Goal: Task Accomplishment & Management: Manage account settings

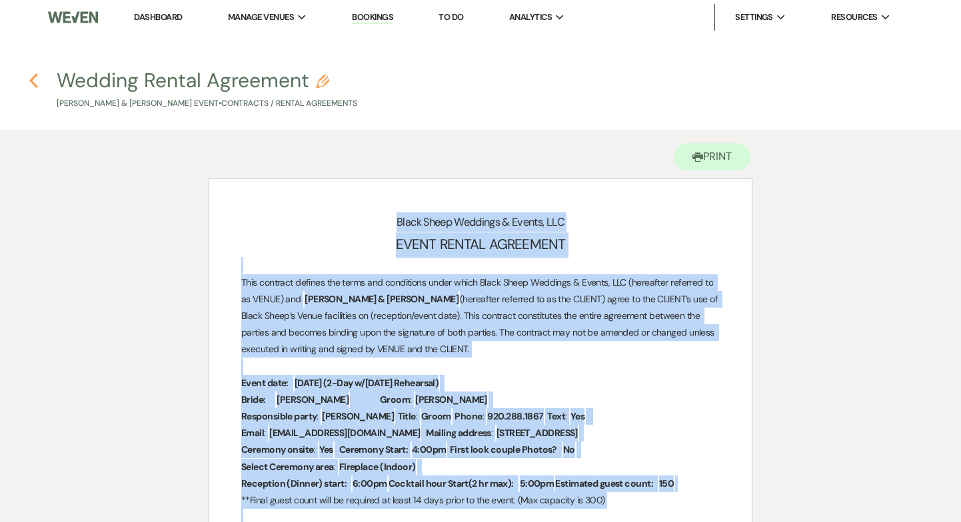
click at [32, 81] on use "button" at bounding box center [33, 80] width 9 height 15
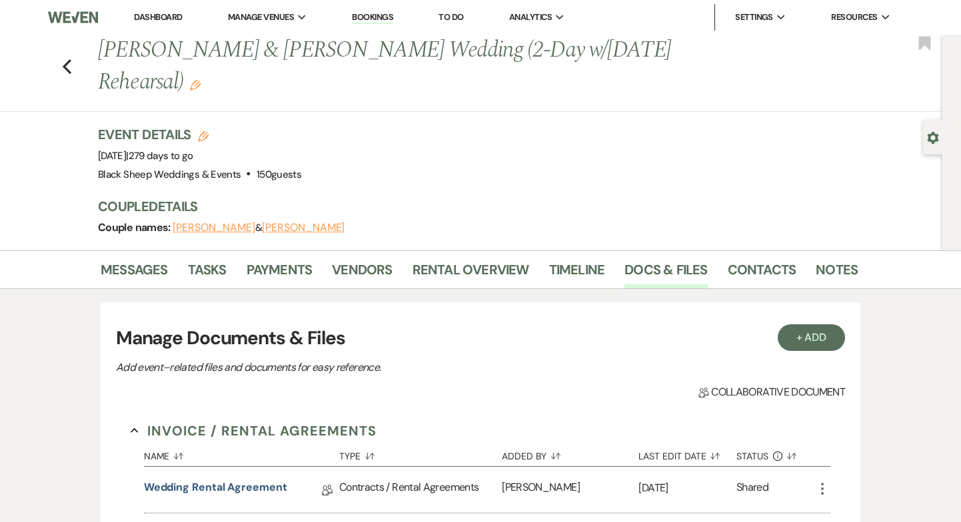
click at [156, 16] on link "Dashboard" at bounding box center [158, 16] width 48 height 11
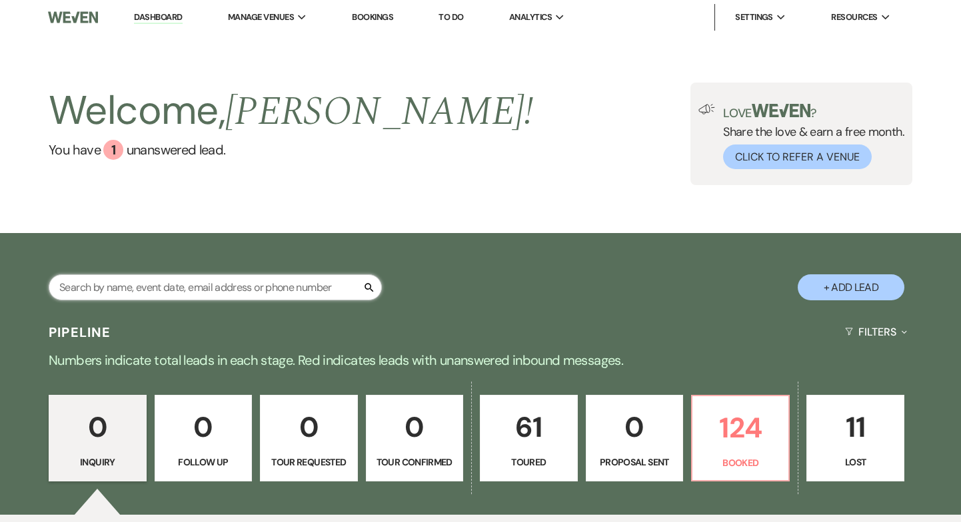
click at [130, 294] on input "text" at bounding box center [215, 288] width 333 height 26
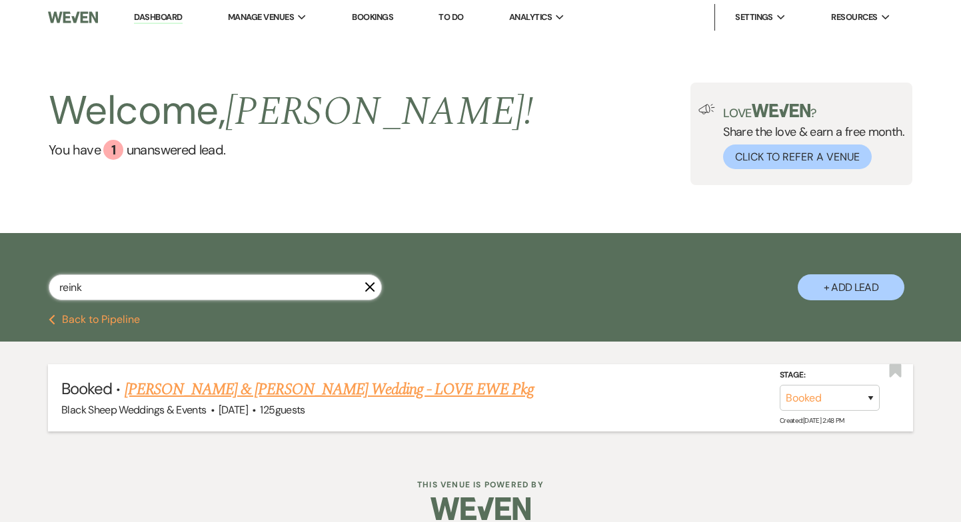
type input "reink"
click at [204, 387] on link "[PERSON_NAME] & [PERSON_NAME] Wedding - LOVE EWE Pkg" at bounding box center [329, 390] width 409 height 24
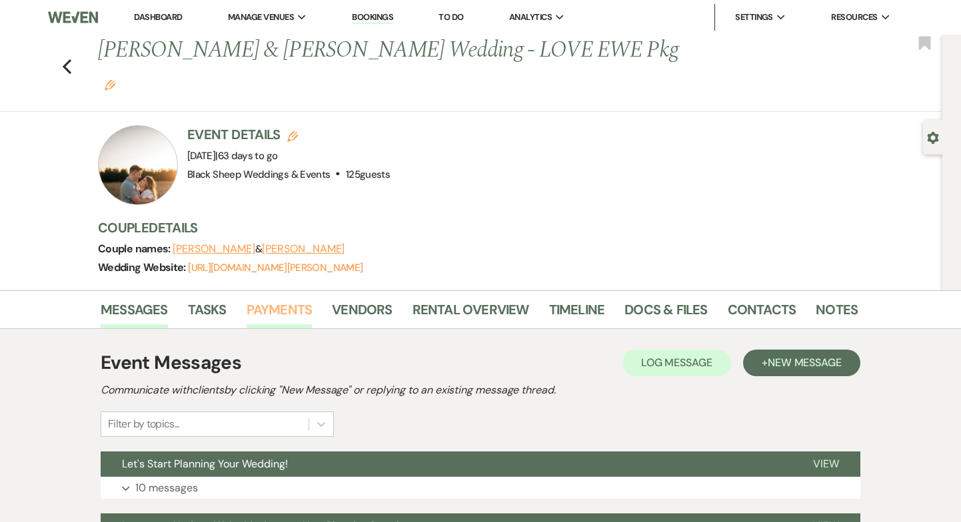
click at [277, 299] on link "Payments" at bounding box center [280, 313] width 66 height 29
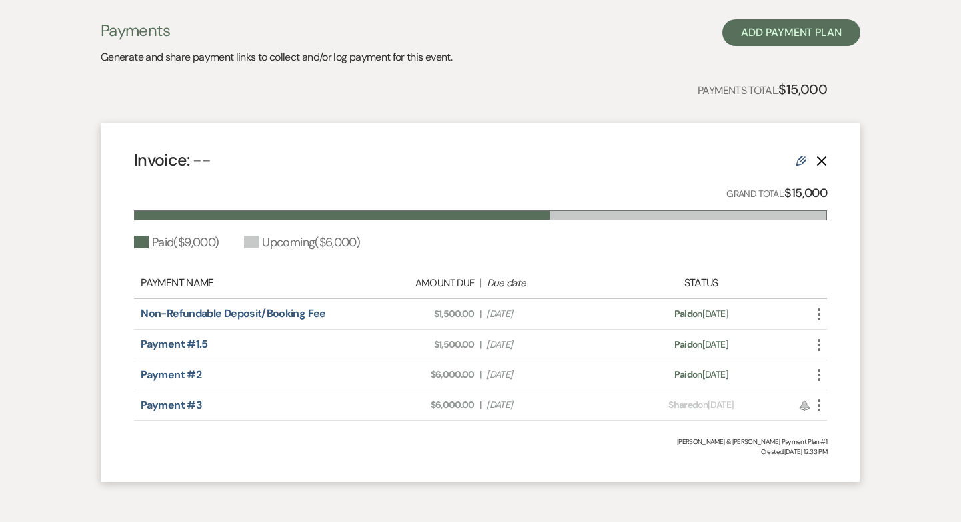
scroll to position [339, 0]
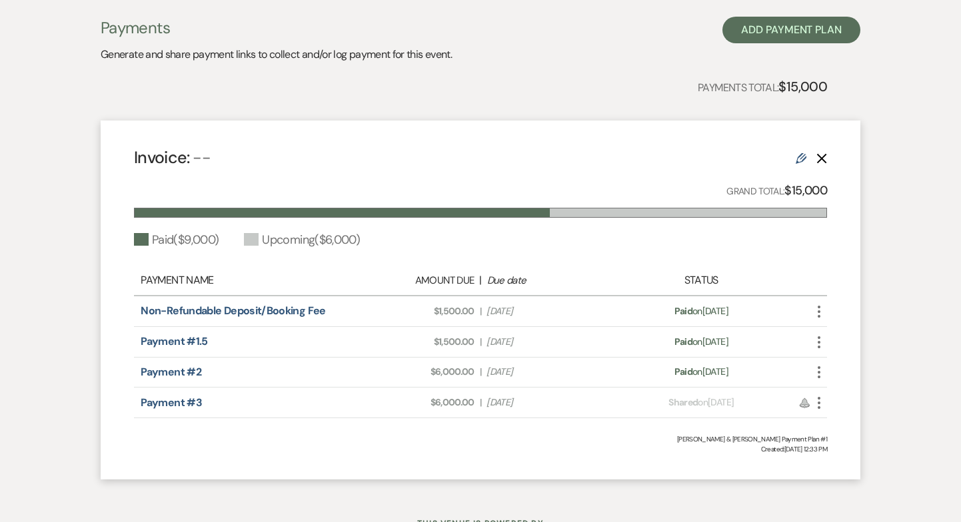
click at [823, 395] on icon "More" at bounding box center [819, 403] width 16 height 16
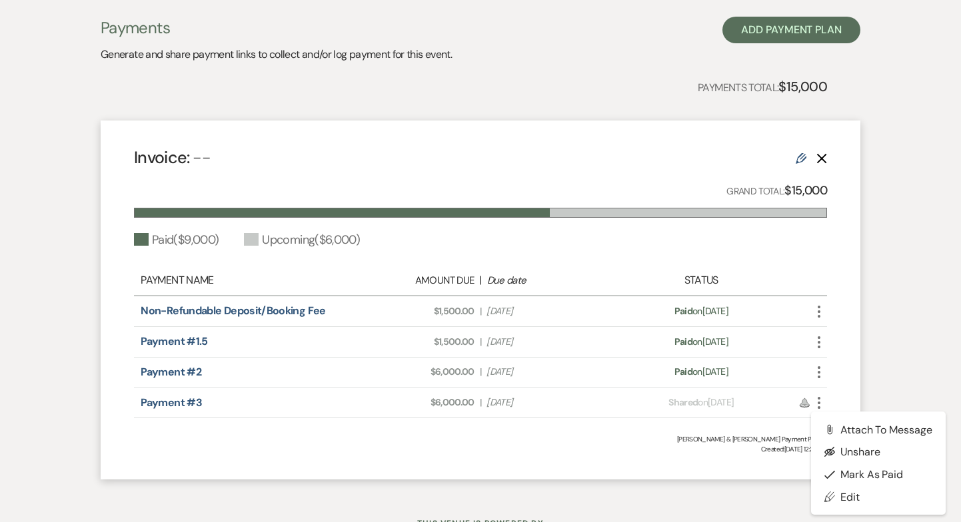
click at [746, 396] on div "Payment status: Shared on [DATE]" at bounding box center [701, 403] width 170 height 14
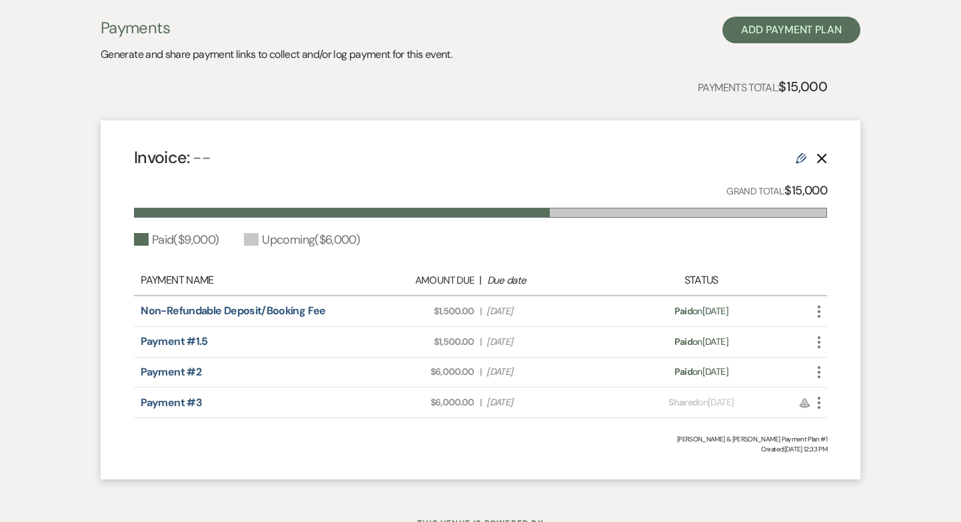
click at [802, 153] on icon "Edit" at bounding box center [801, 158] width 11 height 11
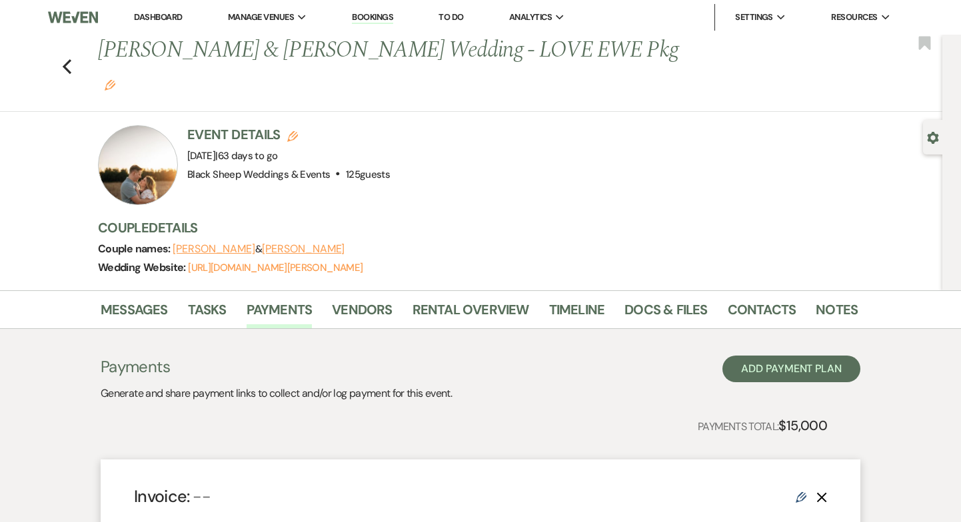
select select "1"
select select "true"
select select "1"
select select "true"
select select "1"
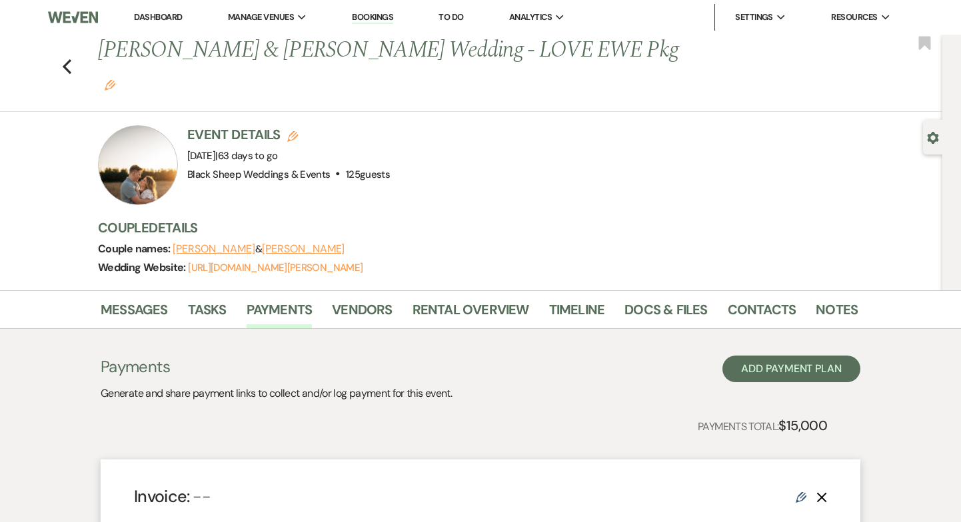
select select "true"
select select "2"
select select "flat"
select select "true"
select select "both"
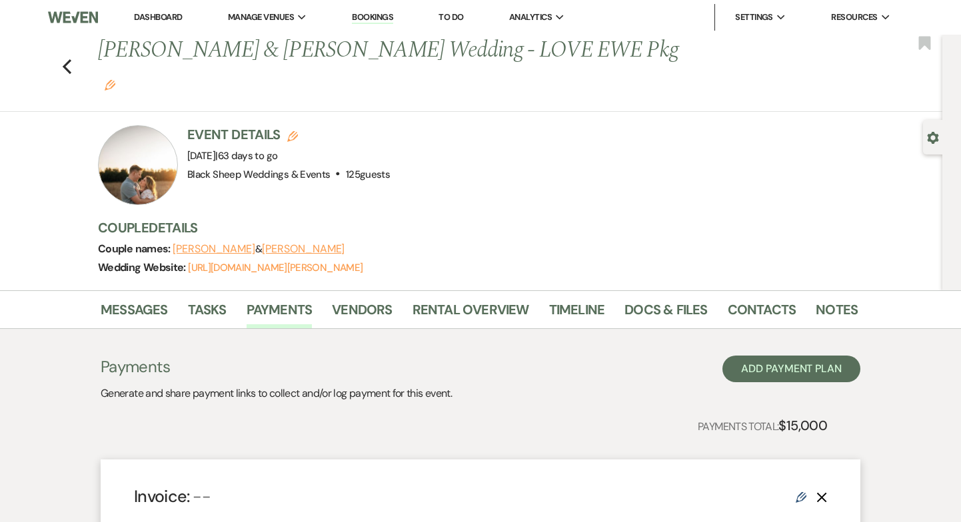
select select "days"
select select "afterDueDate"
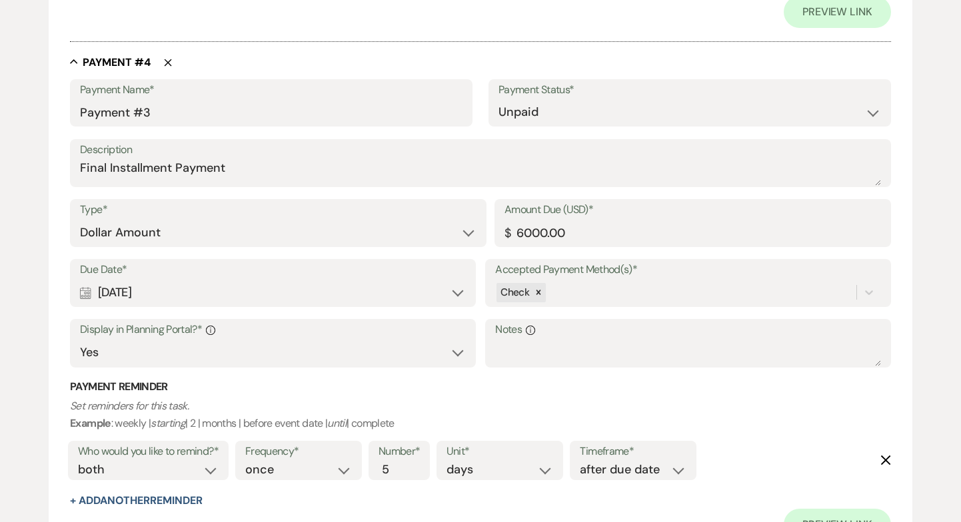
scroll to position [1882, 0]
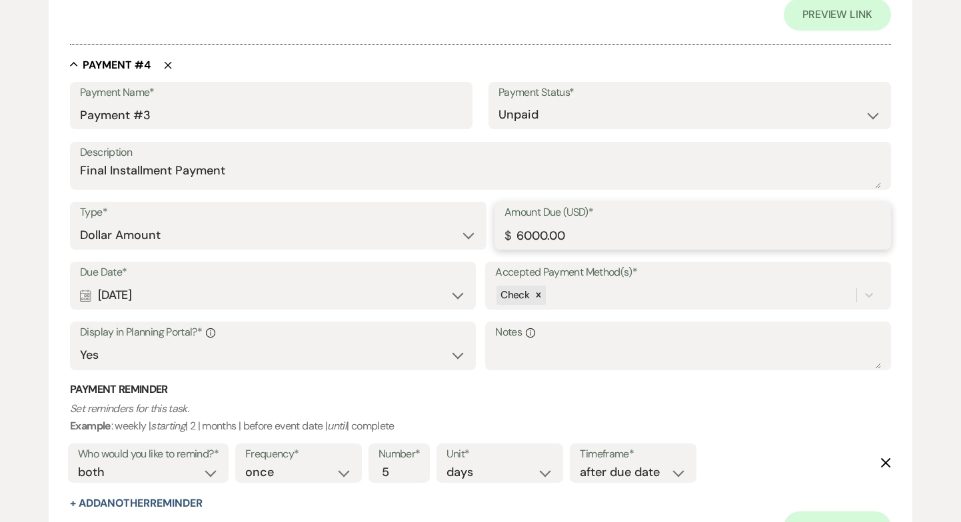
click at [534, 235] on input "6000.00" at bounding box center [692, 236] width 377 height 26
click at [523, 233] on input "6000.00" at bounding box center [692, 236] width 377 height 26
type input "3000.00"
click at [80, 170] on textarea "Final Installment Payment" at bounding box center [480, 175] width 801 height 27
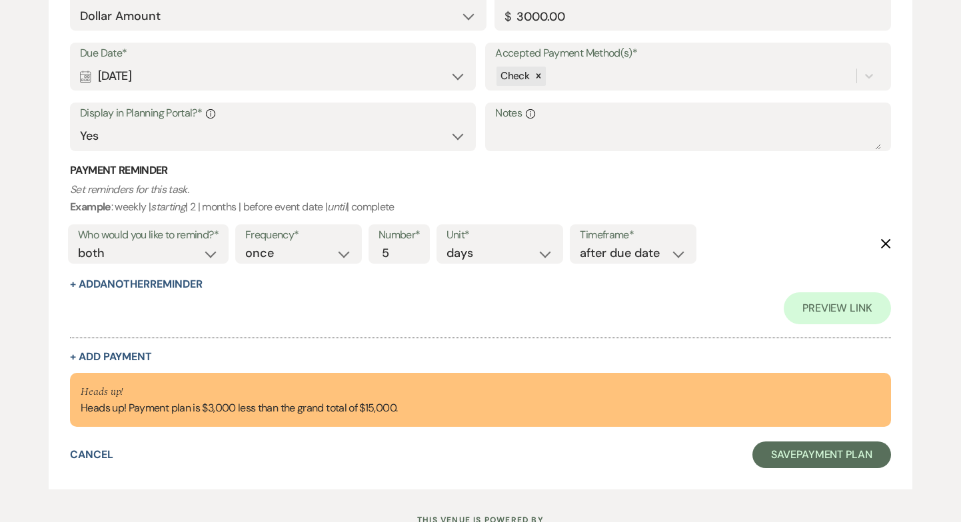
scroll to position [2102, 0]
type textarea "Partial Final Installment Payment"
click at [105, 352] on button "+ Add Payment" at bounding box center [111, 356] width 82 height 11
select select "2"
select select "flat"
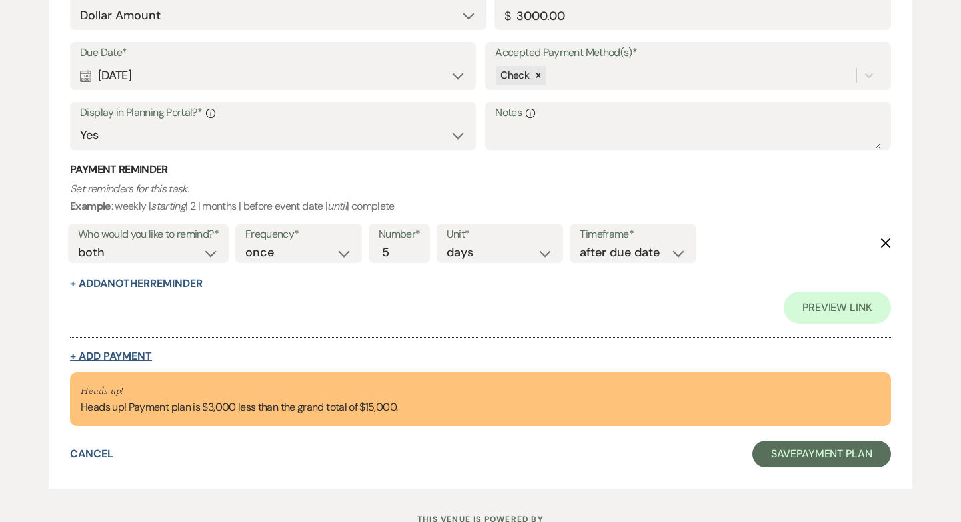
select select "true"
select select "client"
select select "weeks"
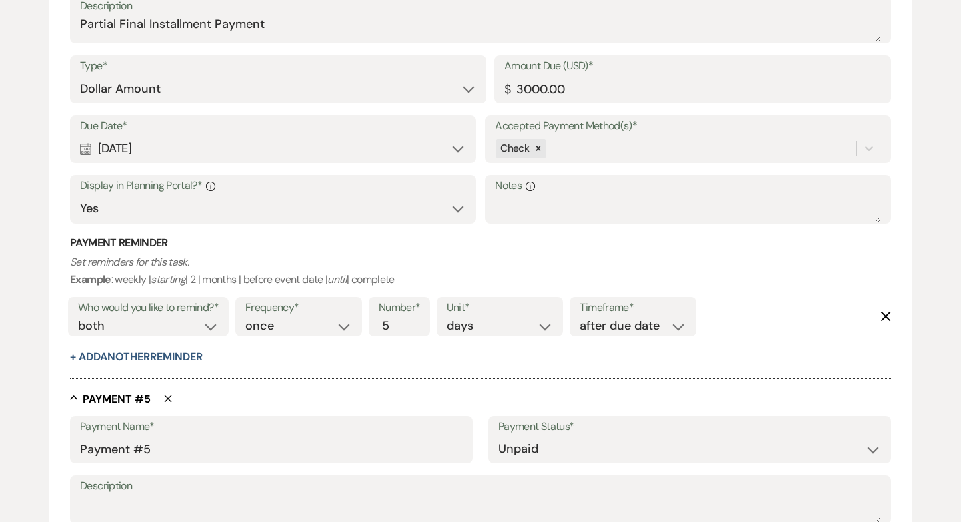
scroll to position [1933, 0]
click at [169, 398] on icon "Delete" at bounding box center [168, 399] width 8 height 8
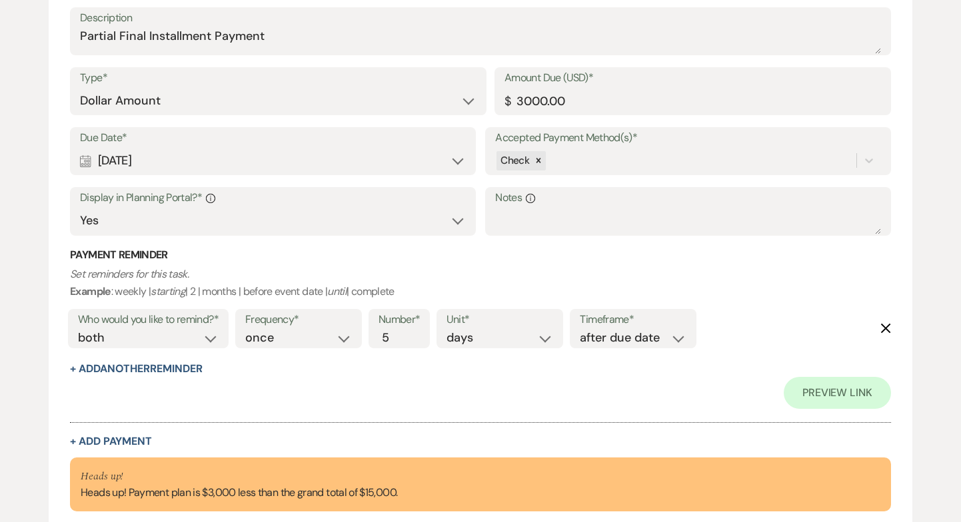
scroll to position [2033, 0]
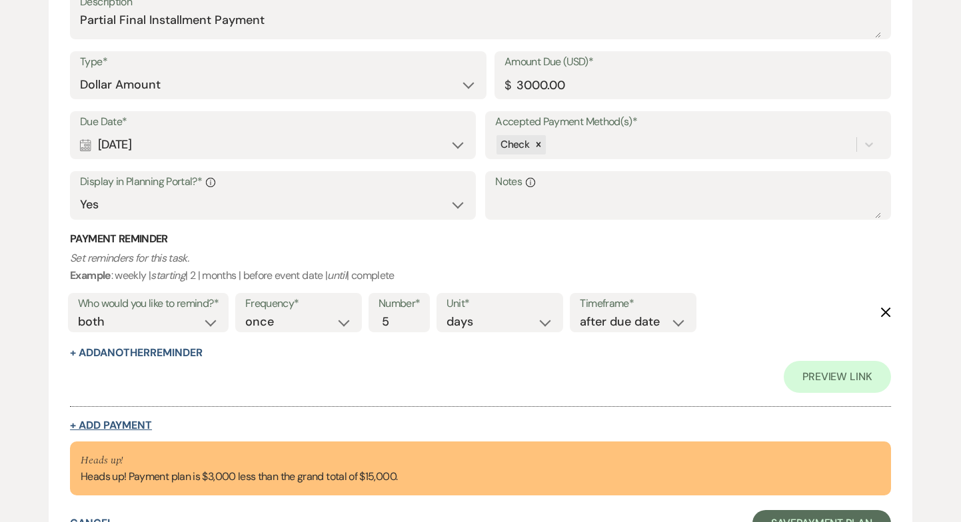
click at [114, 429] on button "+ Add Payment" at bounding box center [111, 426] width 82 height 11
select select "2"
select select "flat"
select select "true"
select select "client"
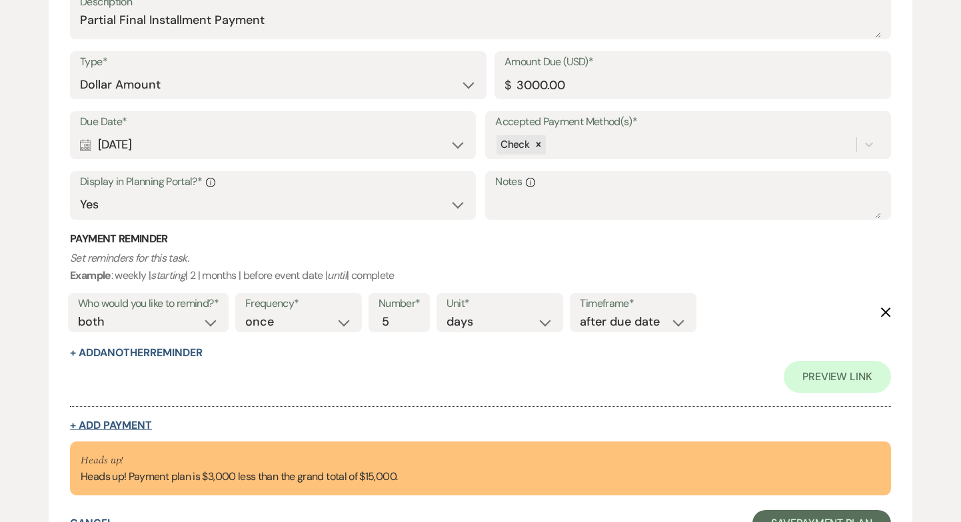
select select "weeks"
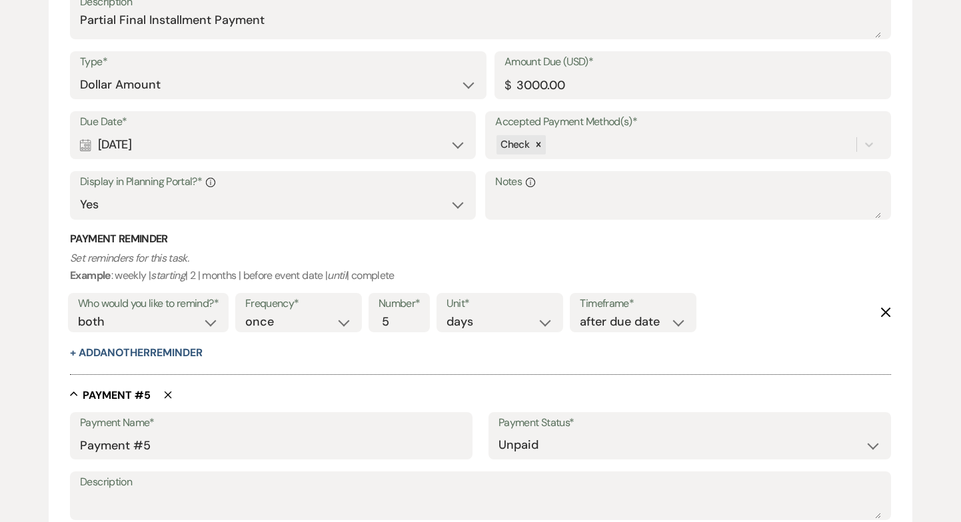
scroll to position [2001, 0]
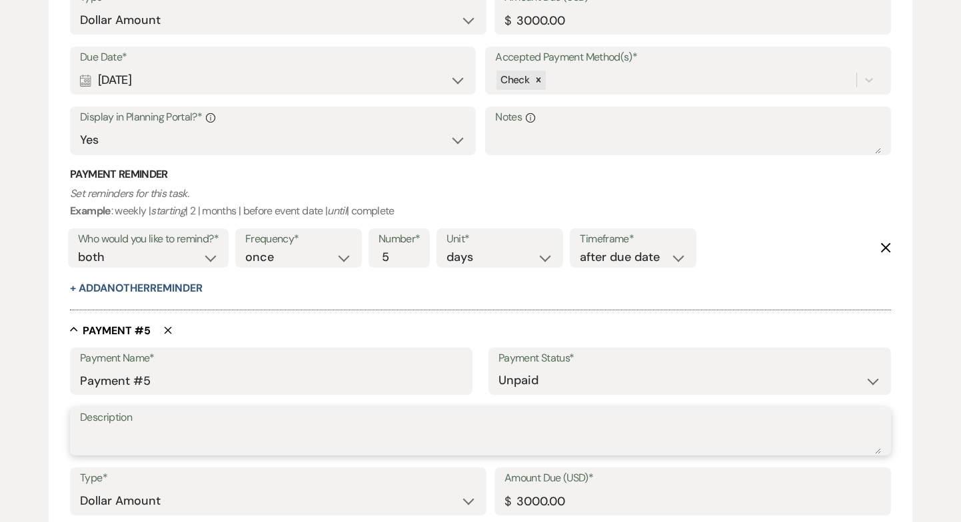
click at [91, 433] on textarea "Description" at bounding box center [480, 441] width 801 height 27
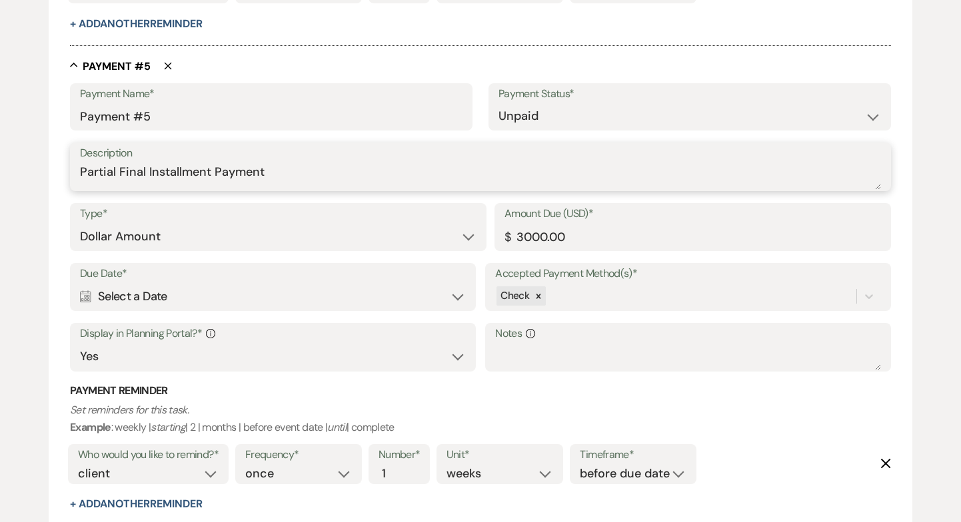
scroll to position [2292, 0]
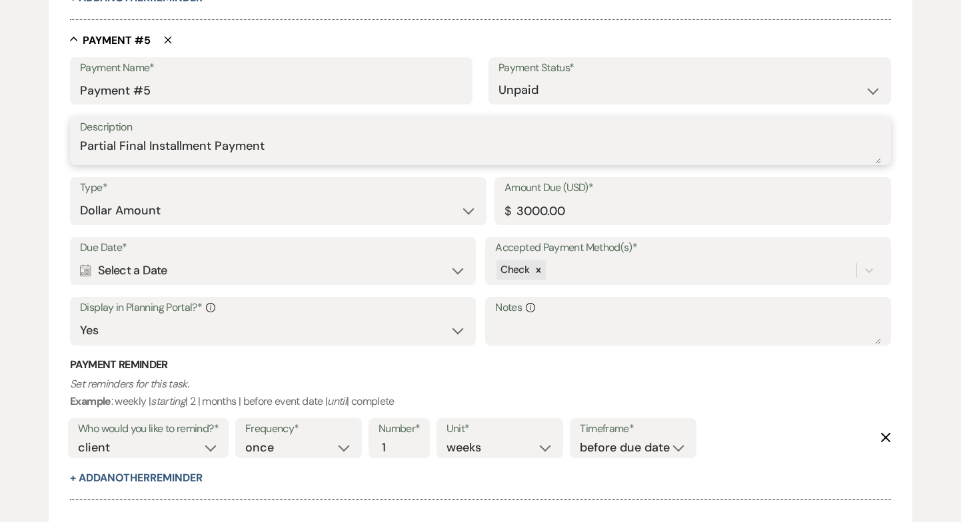
type textarea "Partial Final Installment Payment"
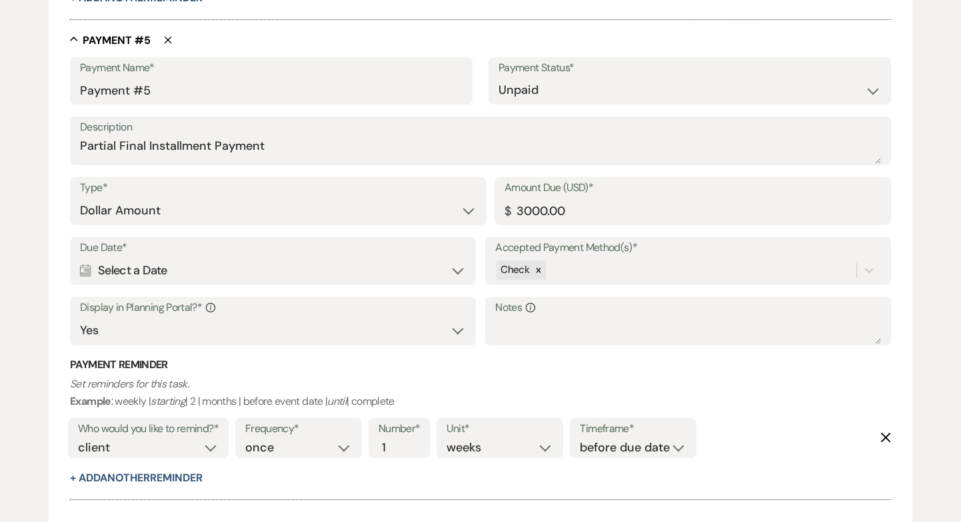
click at [143, 275] on div "Calendar Select a Date Expand" at bounding box center [273, 271] width 386 height 26
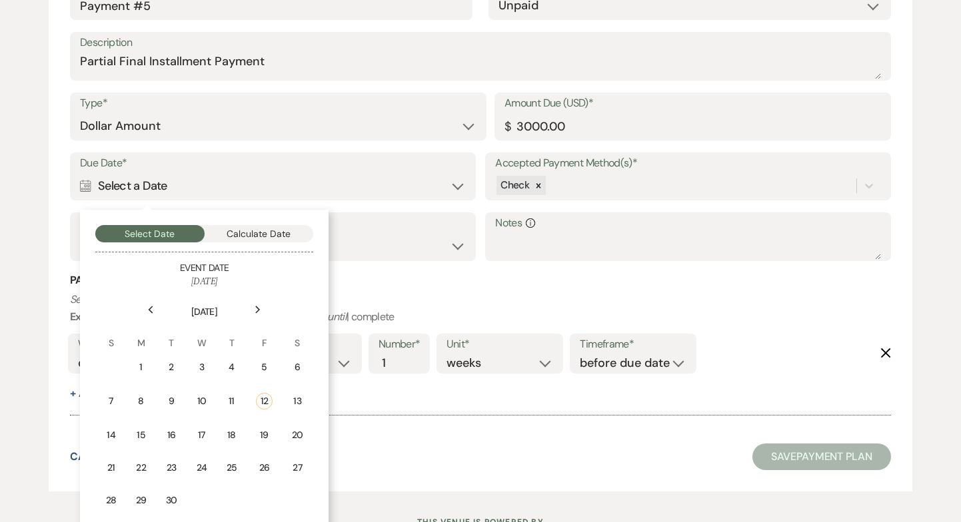
scroll to position [2386, 0]
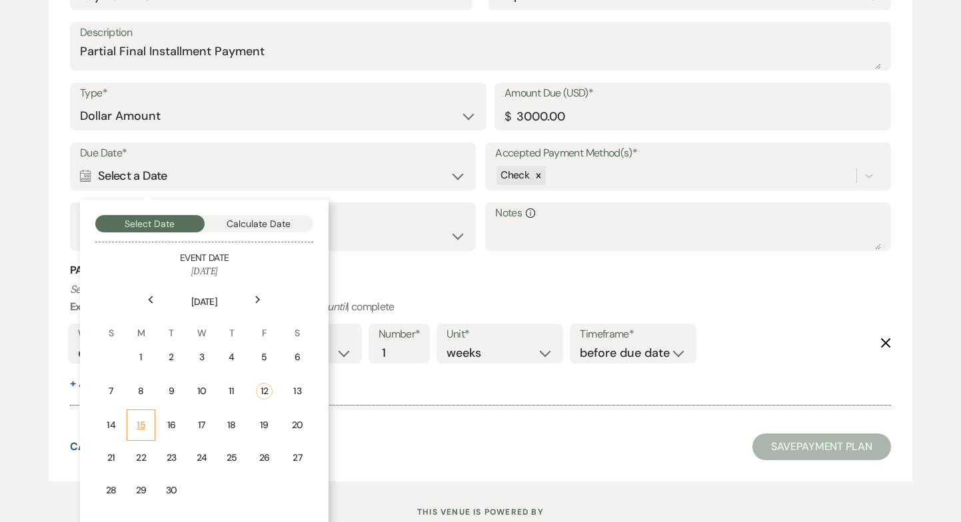
click at [143, 429] on div "15" at bounding box center [140, 426] width 11 height 14
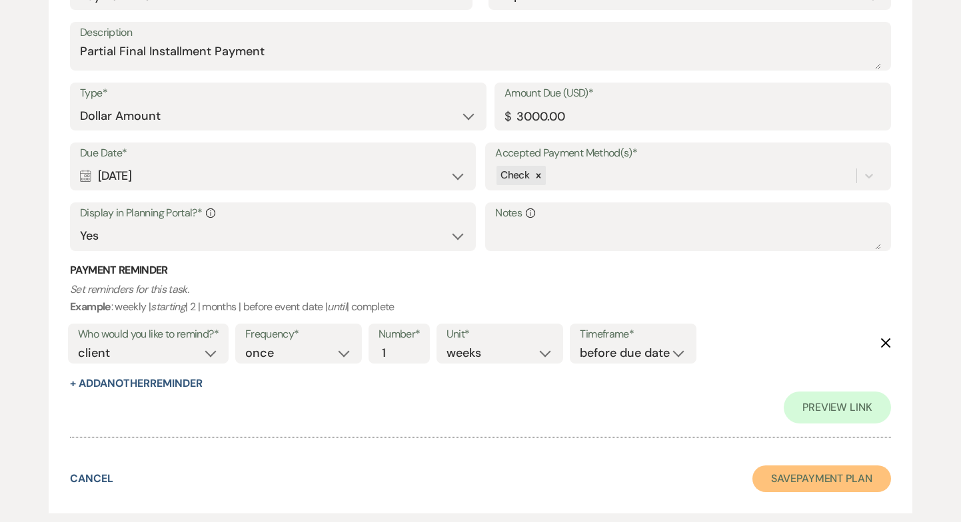
click at [815, 480] on button "Save Payment Plan" at bounding box center [821, 479] width 139 height 27
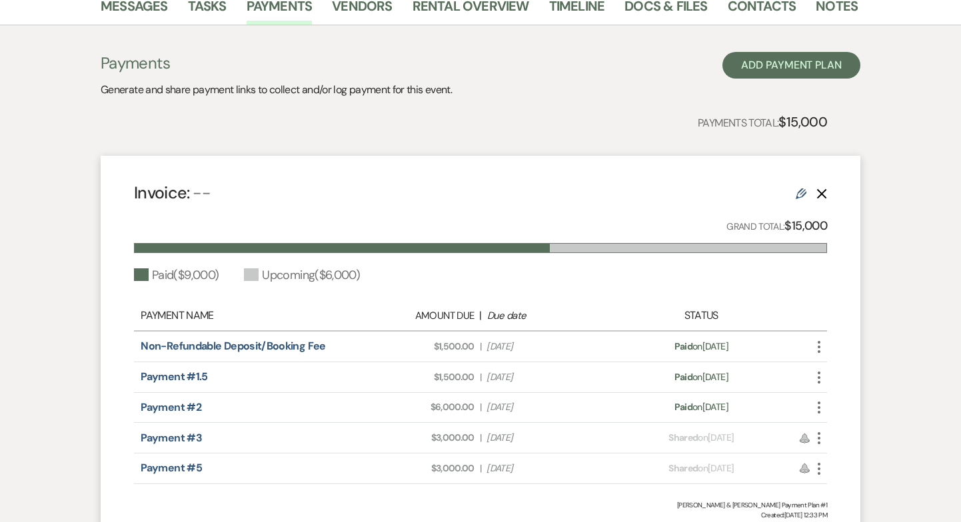
scroll to position [395, 0]
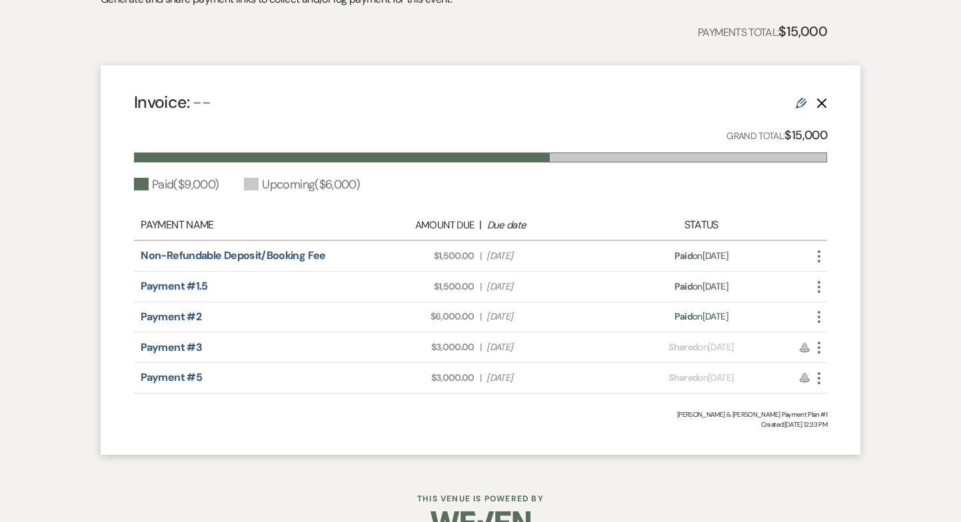
click at [823, 340] on icon "More" at bounding box center [819, 348] width 16 height 16
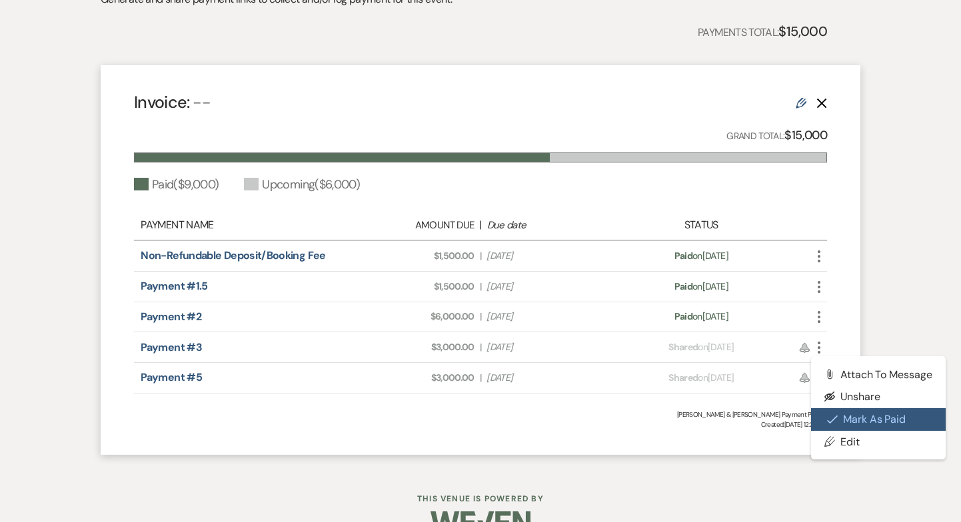
click at [847, 409] on button "Check [PERSON_NAME] [PERSON_NAME] as Paid" at bounding box center [878, 420] width 135 height 23
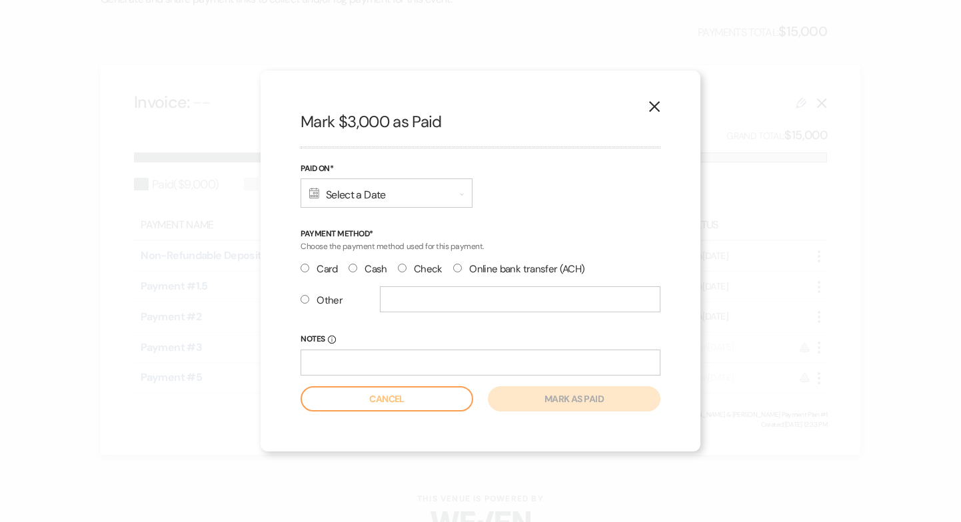
click at [346, 199] on div "Calendar Select a Date Expand" at bounding box center [387, 193] width 172 height 29
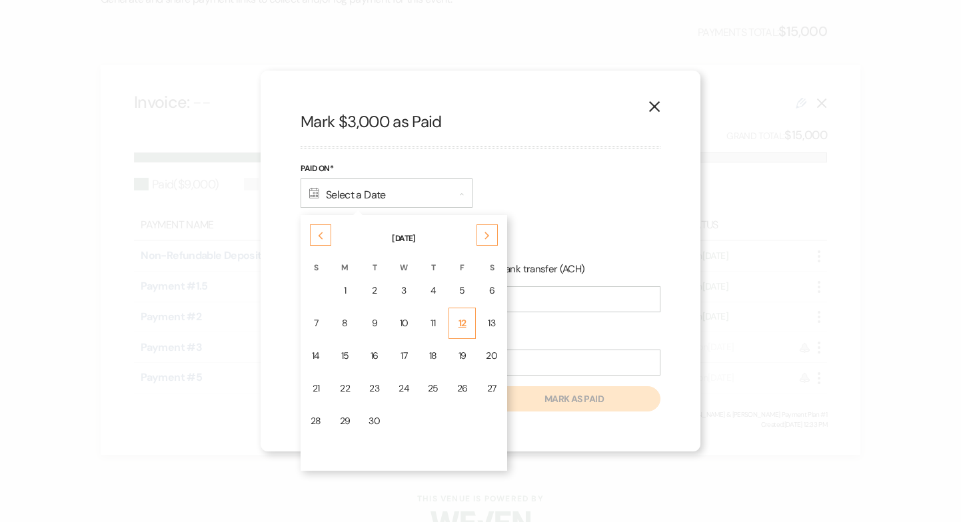
click at [464, 327] on div "12" at bounding box center [462, 324] width 11 height 14
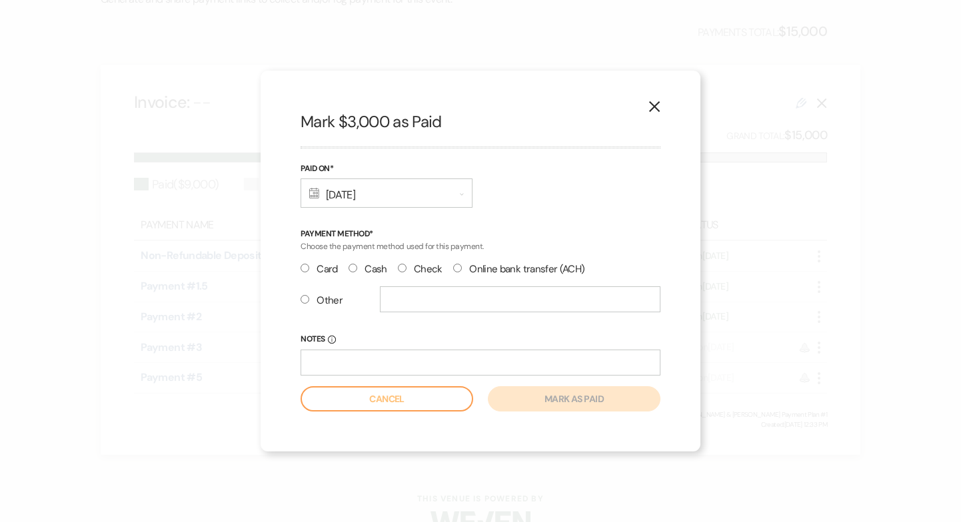
click at [399, 269] on input "Check" at bounding box center [402, 268] width 9 height 9
radio input "true"
click at [342, 363] on input "Notes Info" at bounding box center [481, 363] width 360 height 26
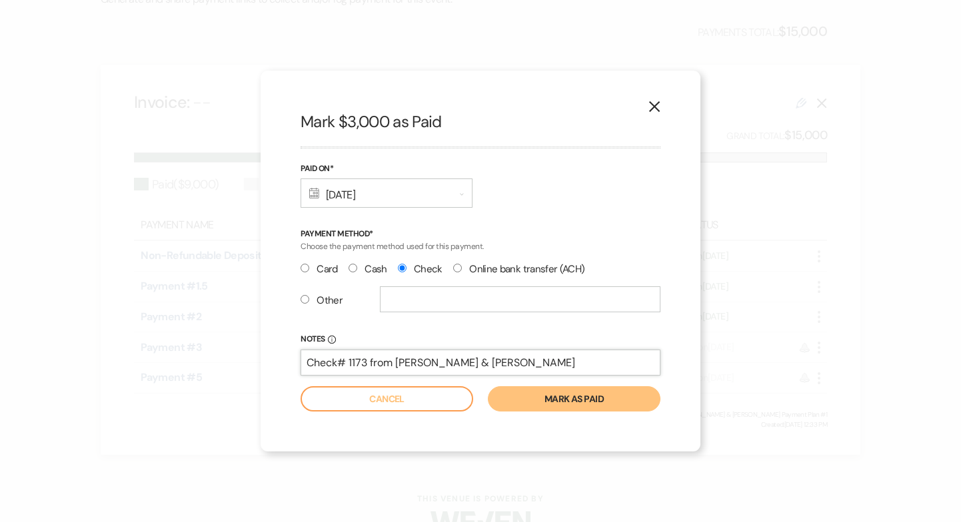
type input "Check# 1173 from [PERSON_NAME] & [PERSON_NAME]"
click at [562, 403] on button "Mark as paid" at bounding box center [574, 399] width 173 height 25
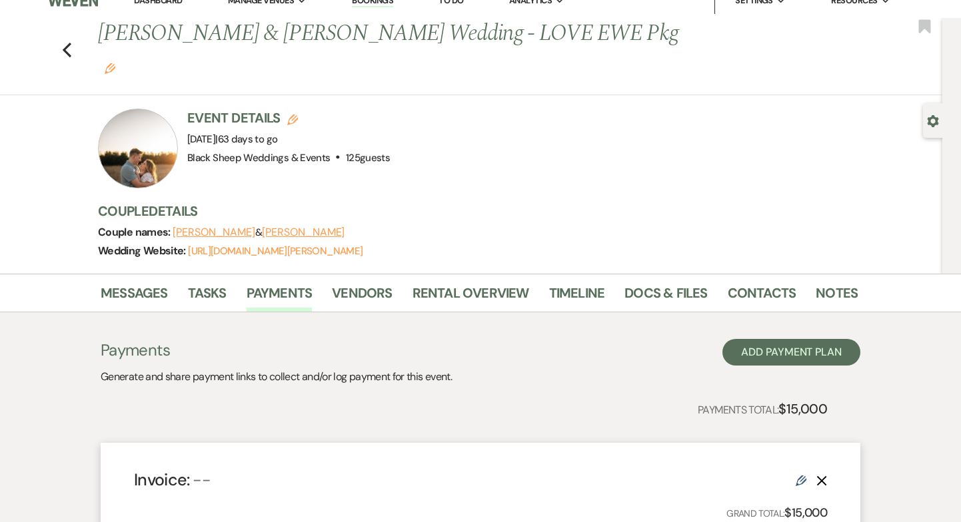
scroll to position [0, 0]
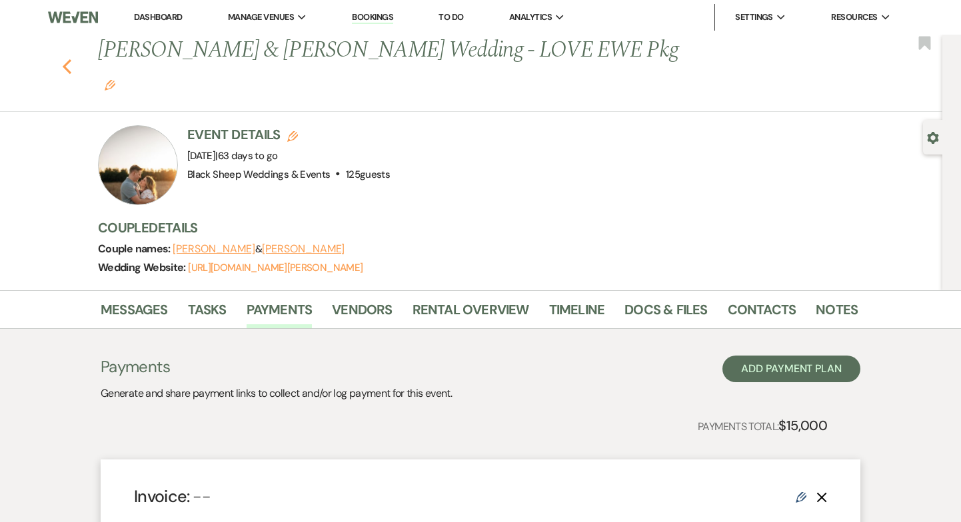
click at [68, 59] on icon "Previous" at bounding box center [67, 67] width 10 height 16
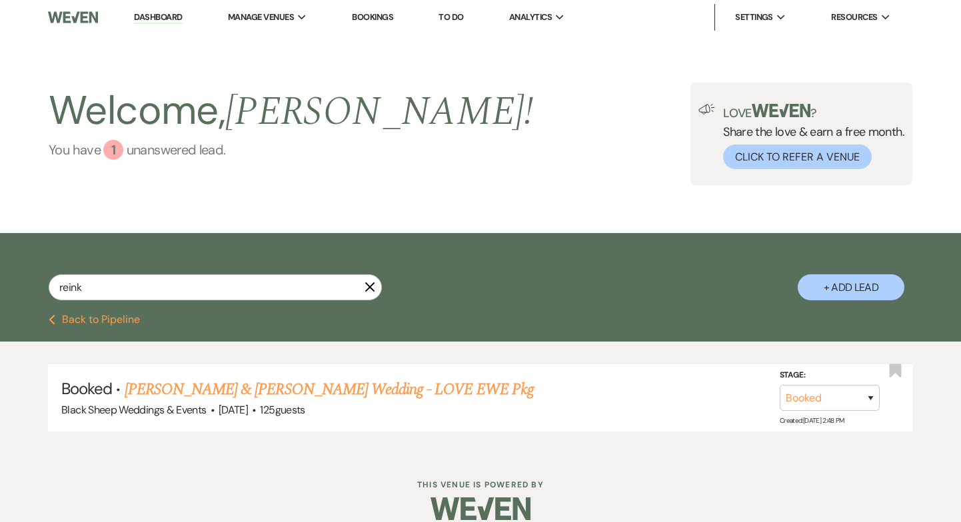
click at [111, 149] on div "1" at bounding box center [113, 150] width 20 height 20
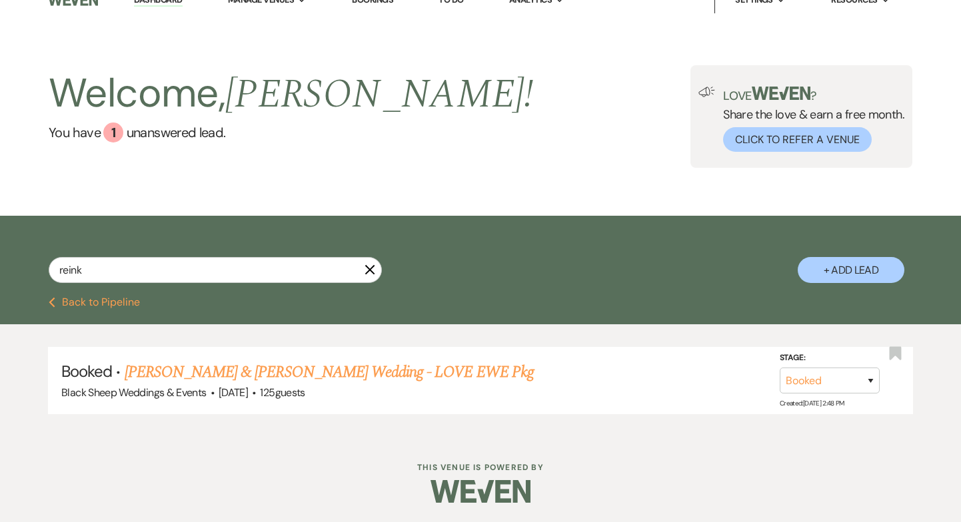
click at [373, 270] on icon "X" at bounding box center [370, 270] width 11 height 11
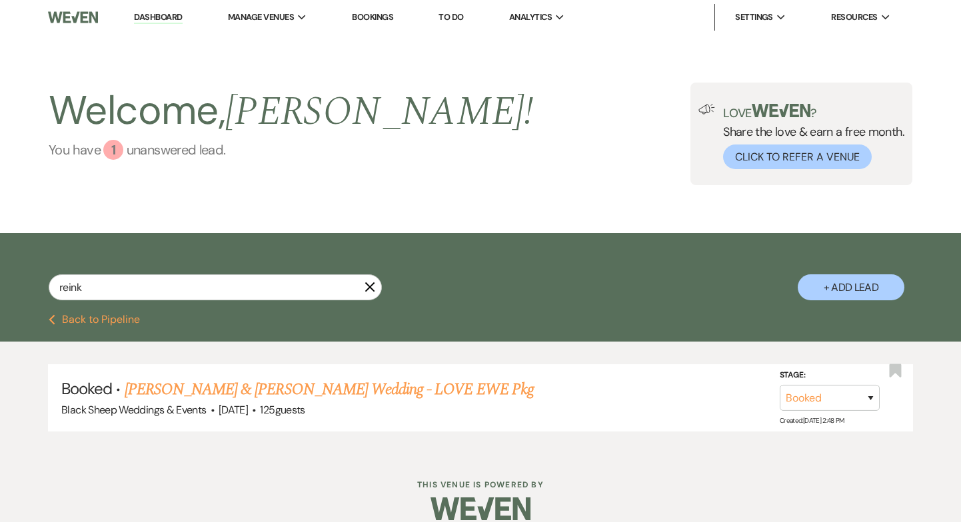
click at [116, 150] on div "1" at bounding box center [113, 150] width 20 height 20
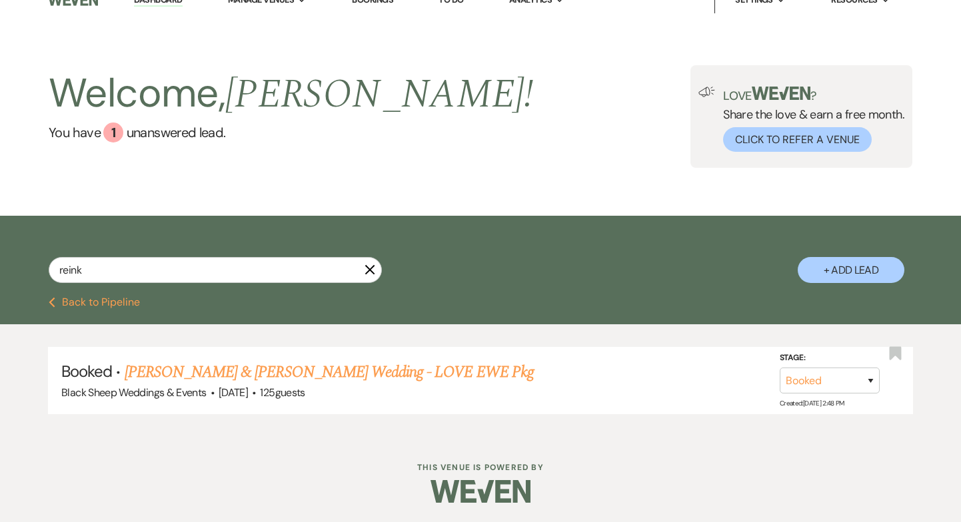
click at [370, 274] on icon "X" at bounding box center [370, 270] width 11 height 11
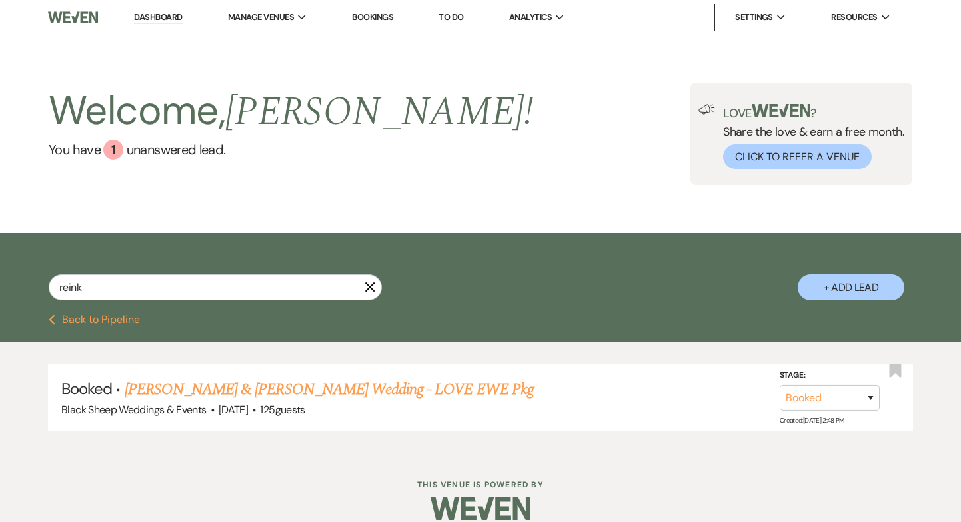
click at [372, 287] on icon "X" at bounding box center [370, 287] width 11 height 11
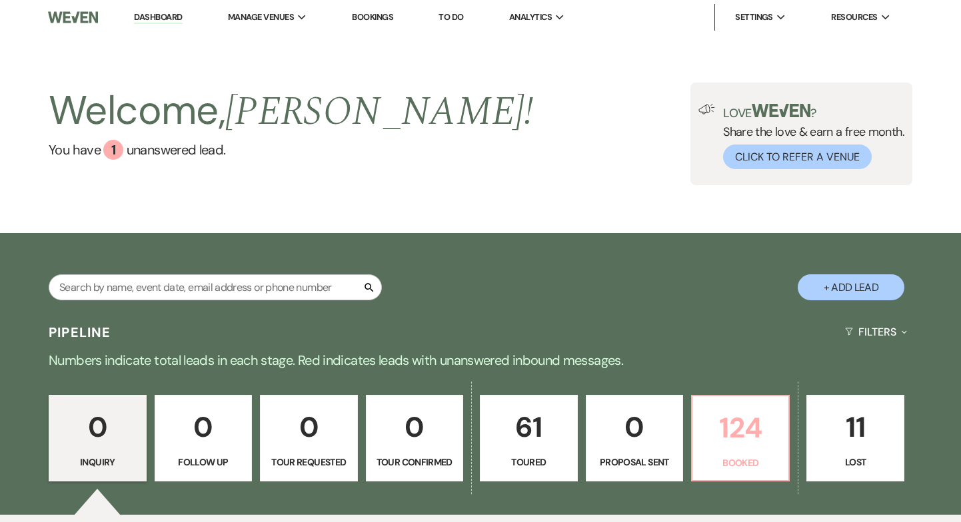
click at [760, 421] on p "124" at bounding box center [740, 428] width 80 height 45
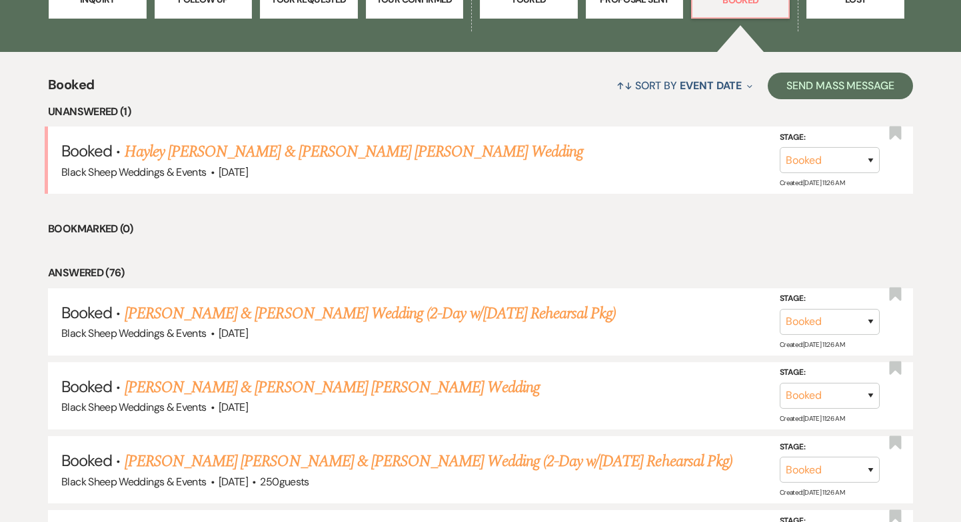
scroll to position [485, 0]
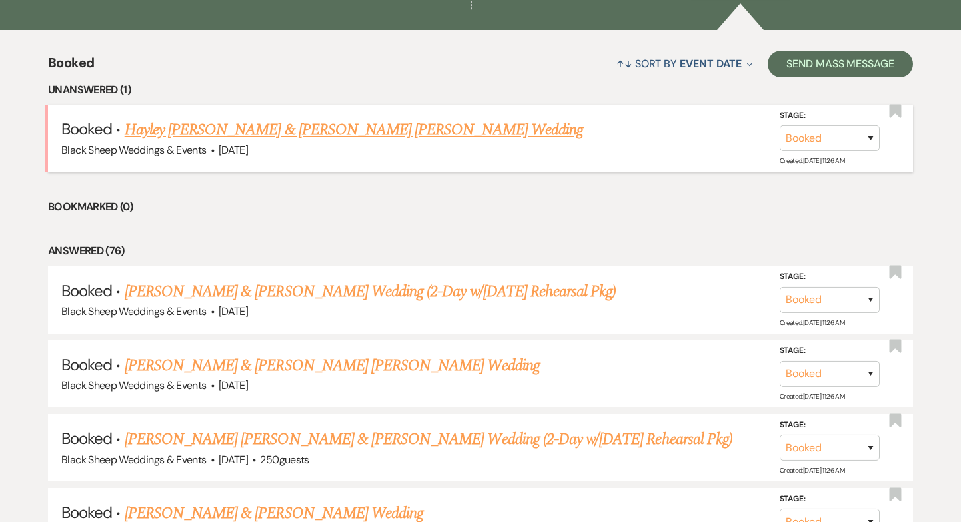
click at [312, 126] on link "Hayley [PERSON_NAME] & [PERSON_NAME] [PERSON_NAME] Wedding" at bounding box center [354, 130] width 458 height 24
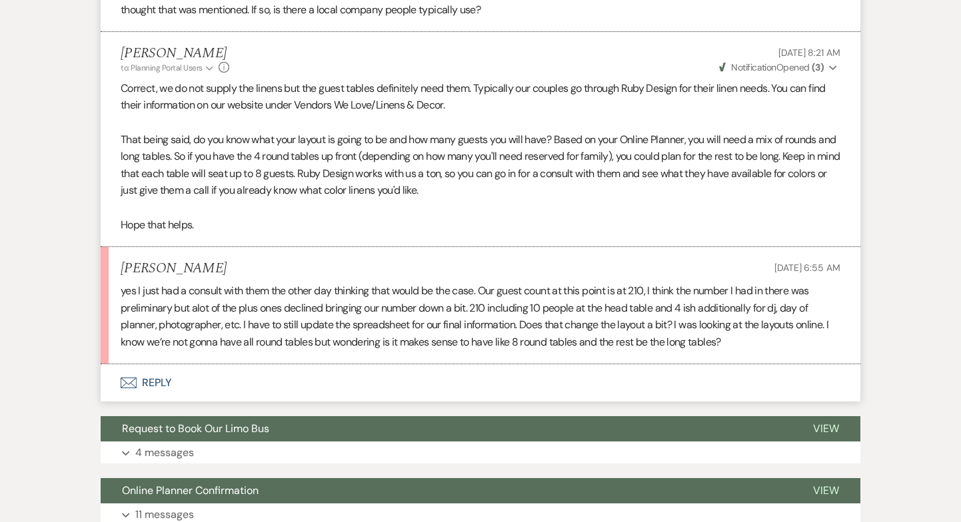
scroll to position [1272, 0]
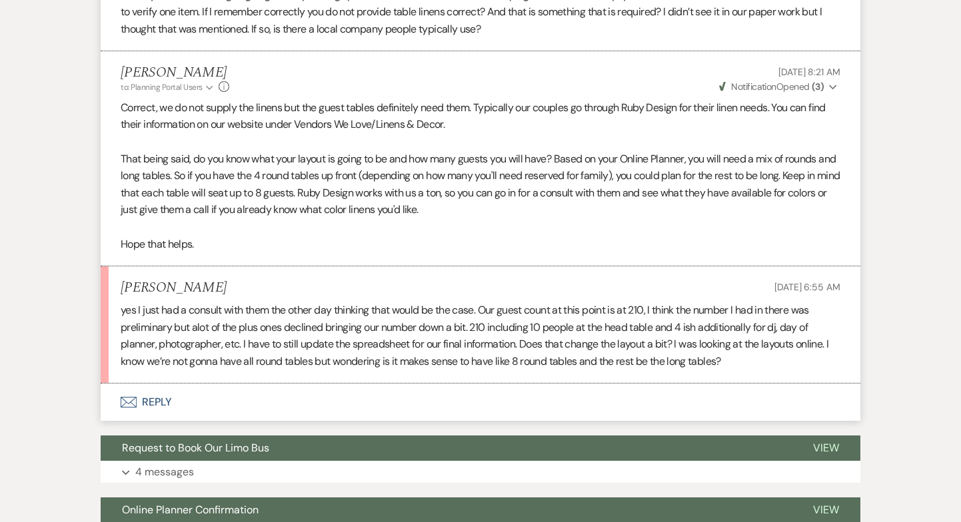
click at [157, 384] on button "Envelope Reply" at bounding box center [481, 402] width 760 height 37
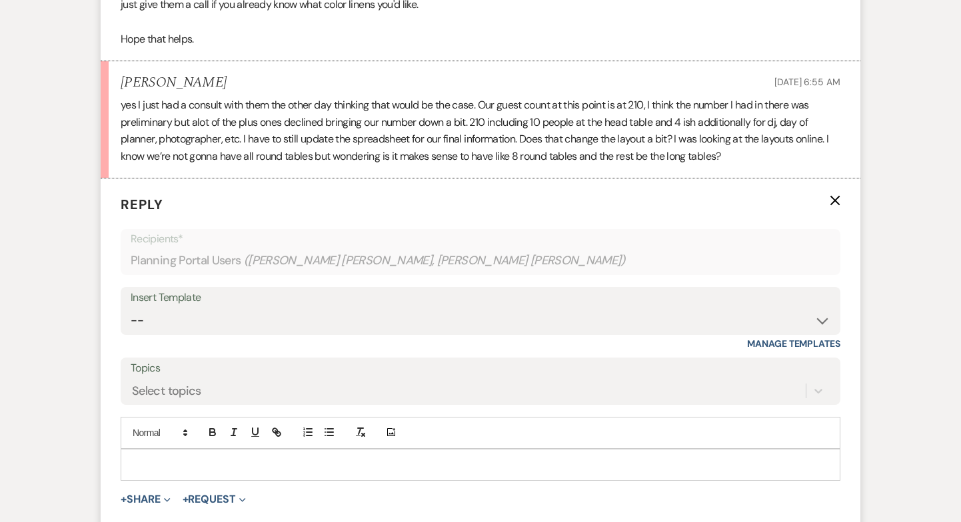
scroll to position [1486, 0]
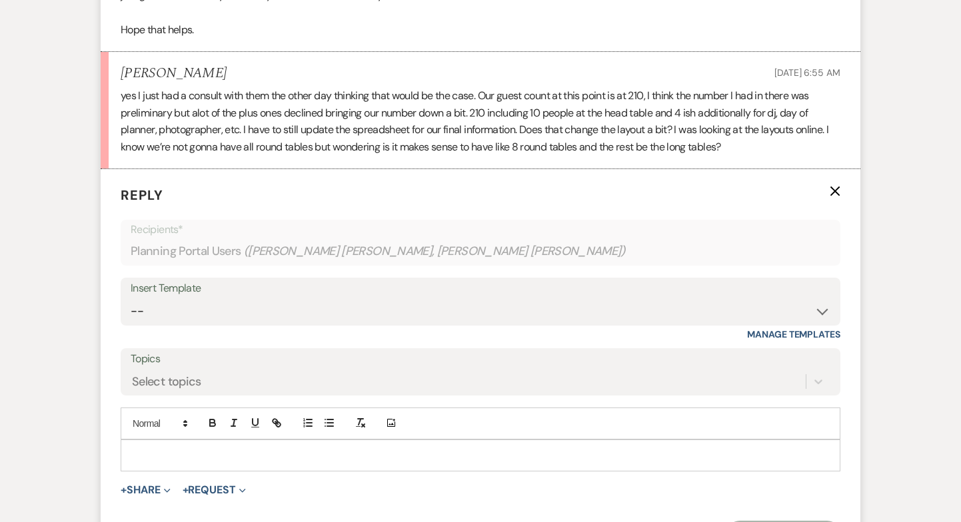
click at [165, 449] on p at bounding box center [480, 456] width 698 height 15
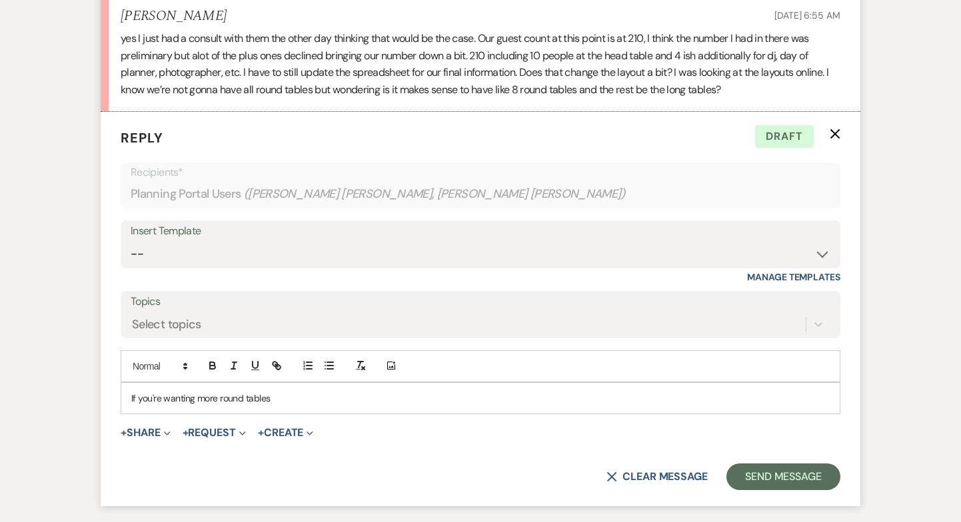
scroll to position [1556, 0]
